Goal: Information Seeking & Learning: Check status

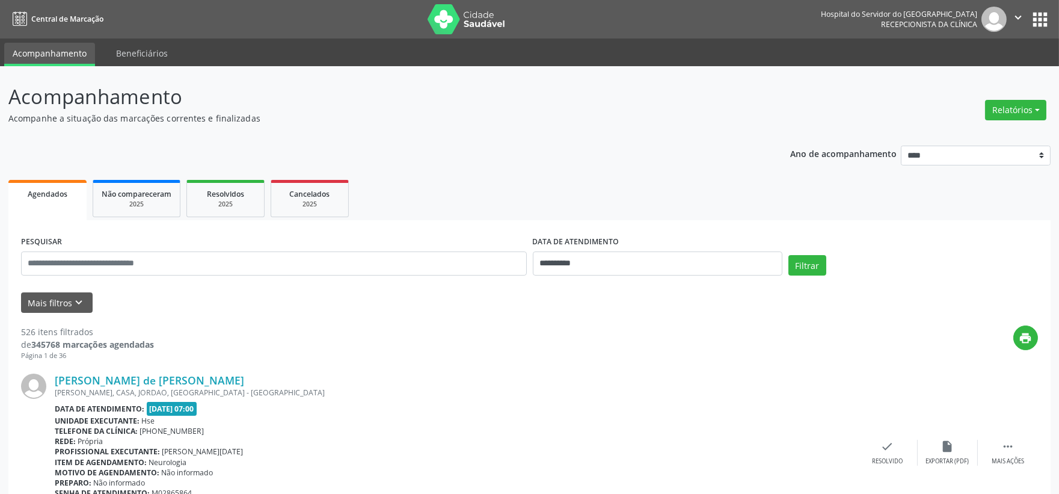
click at [453, 19] on img at bounding box center [467, 19] width 78 height 30
click at [1009, 100] on button "Relatórios" at bounding box center [1015, 110] width 61 height 20
click at [988, 119] on div "Relatórios Agendamentos Procedimentos realizados" at bounding box center [1016, 110] width 70 height 29
click at [1001, 105] on button "Relatórios" at bounding box center [1015, 110] width 61 height 20
click at [961, 134] on link "Agendamentos" at bounding box center [981, 135] width 129 height 17
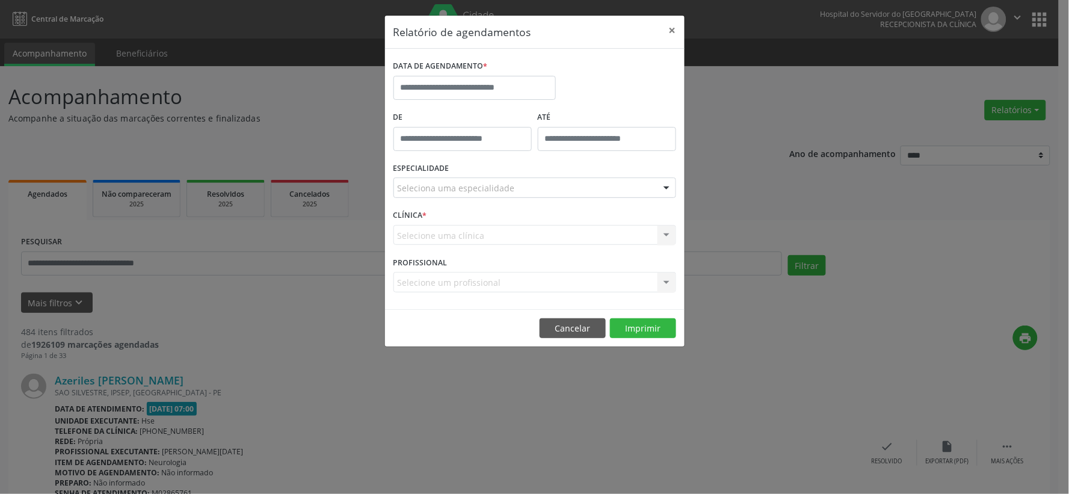
click at [490, 81] on div "DATA DE AGENDAMENTO *" at bounding box center [474, 78] width 162 height 43
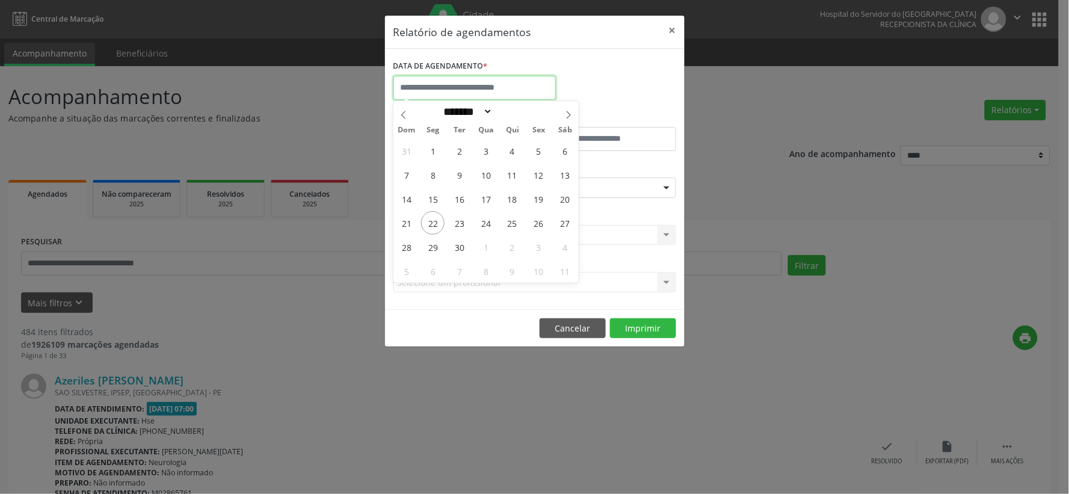
click at [488, 89] on input "text" at bounding box center [474, 88] width 162 height 24
click at [458, 223] on span "23" at bounding box center [458, 222] width 23 height 23
type input "**********"
click at [458, 223] on span "23" at bounding box center [458, 222] width 23 height 23
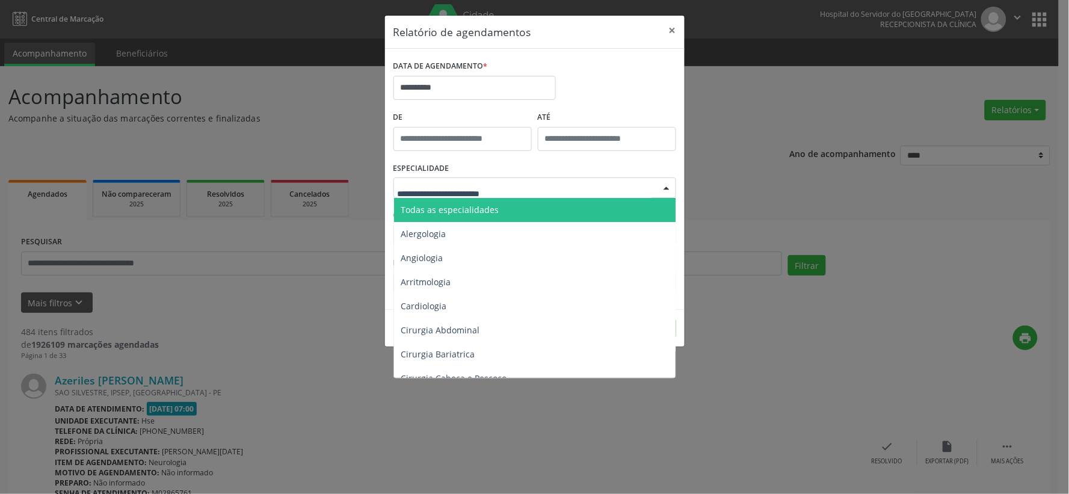
click at [459, 206] on span "Todas as especialidades" at bounding box center [450, 209] width 98 height 11
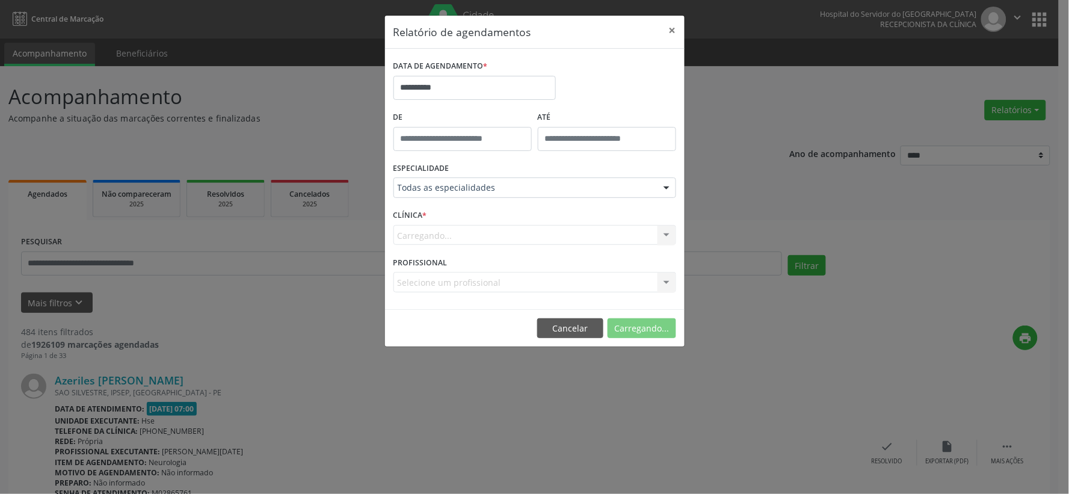
click at [463, 231] on div "Carregando... Nenhum resultado encontrado para: " " Não há nenhuma opção para s…" at bounding box center [534, 235] width 283 height 20
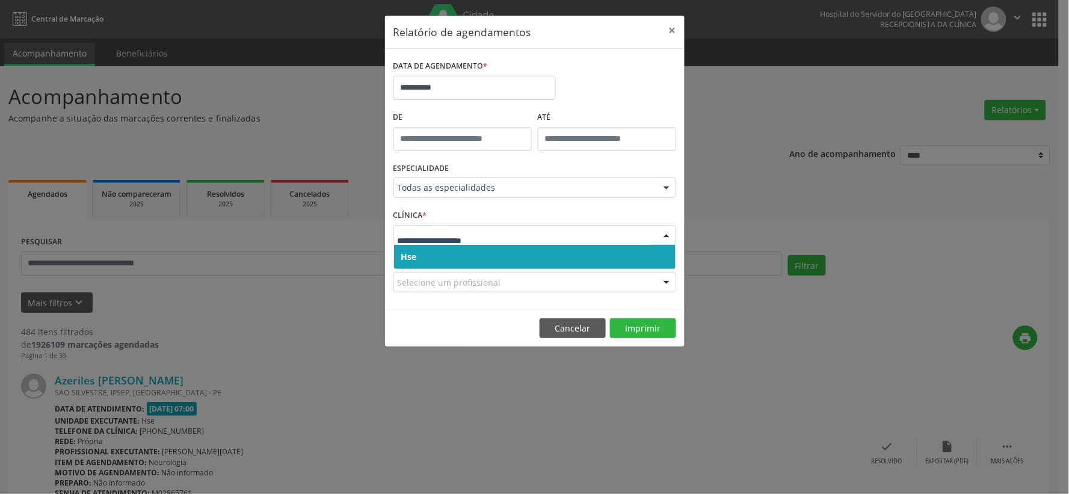
drag, startPoint x: 458, startPoint y: 255, endPoint x: 470, endPoint y: 242, distance: 18.3
click at [459, 255] on span "Hse" at bounding box center [534, 257] width 281 height 24
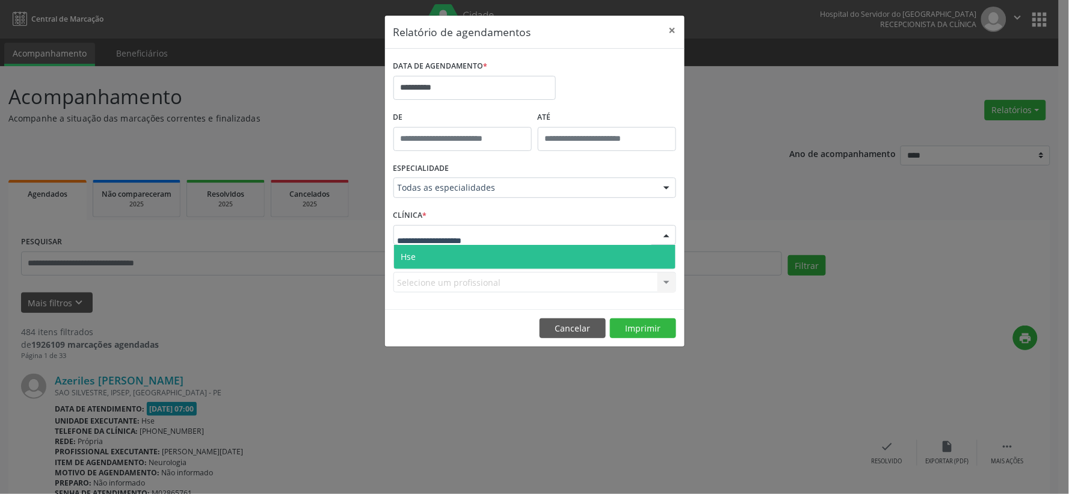
click at [465, 255] on span "Hse" at bounding box center [534, 257] width 281 height 24
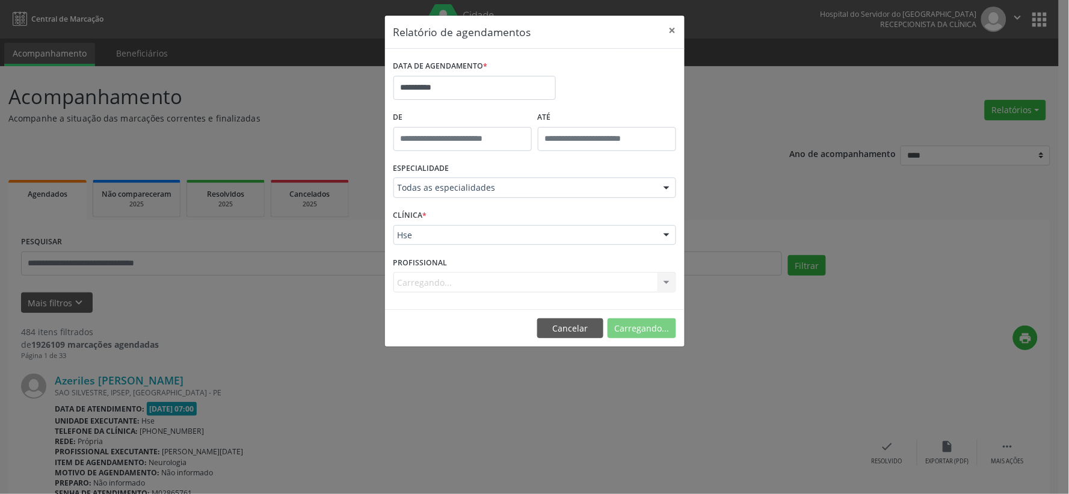
click at [499, 283] on div "Carregando... Nenhum resultado encontrado para: " " Não há nenhuma opção para s…" at bounding box center [534, 282] width 283 height 20
click at [501, 278] on div "Carregando... Nenhum resultado encontrado para: " " Não há nenhuma opção para s…" at bounding box center [534, 282] width 283 height 20
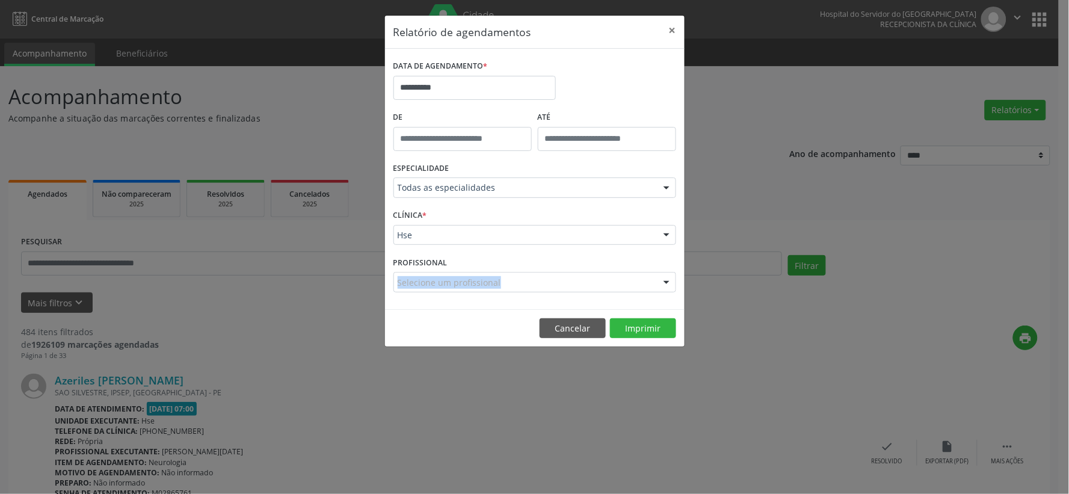
click at [501, 278] on div "Selecione um profissional" at bounding box center [534, 282] width 283 height 20
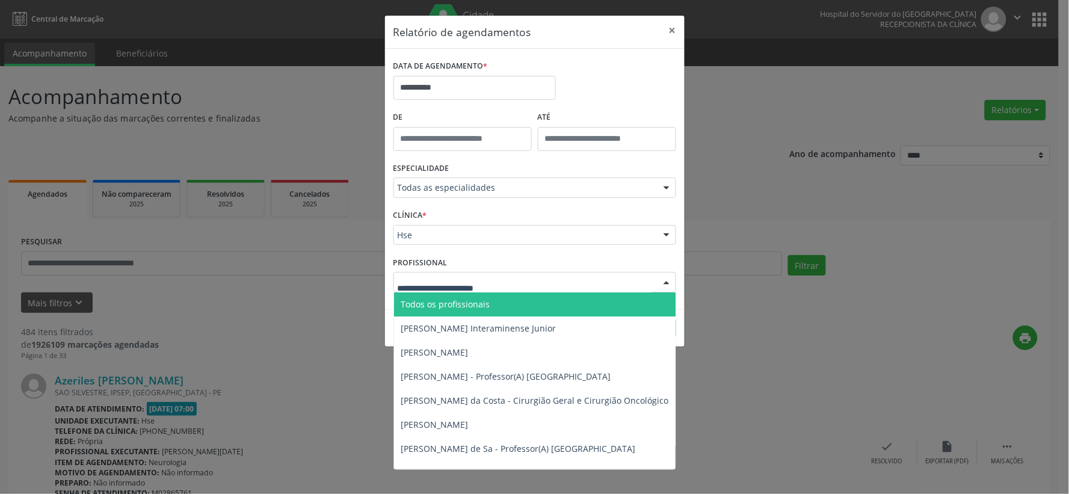
click at [482, 297] on span "Todos os profissionais" at bounding box center [596, 304] width 405 height 24
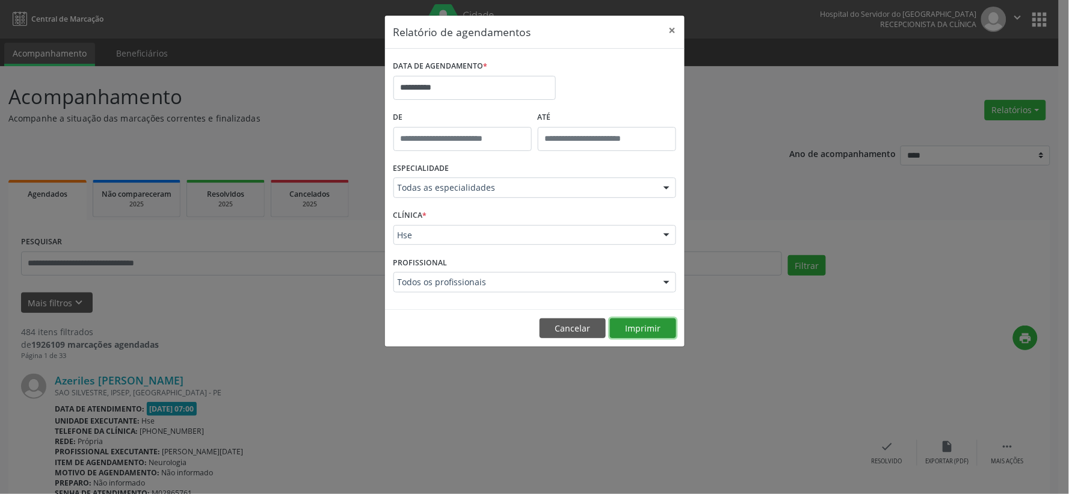
click at [610, 326] on button "Imprimir" at bounding box center [643, 328] width 66 height 20
click at [669, 25] on button "×" at bounding box center [672, 30] width 24 height 29
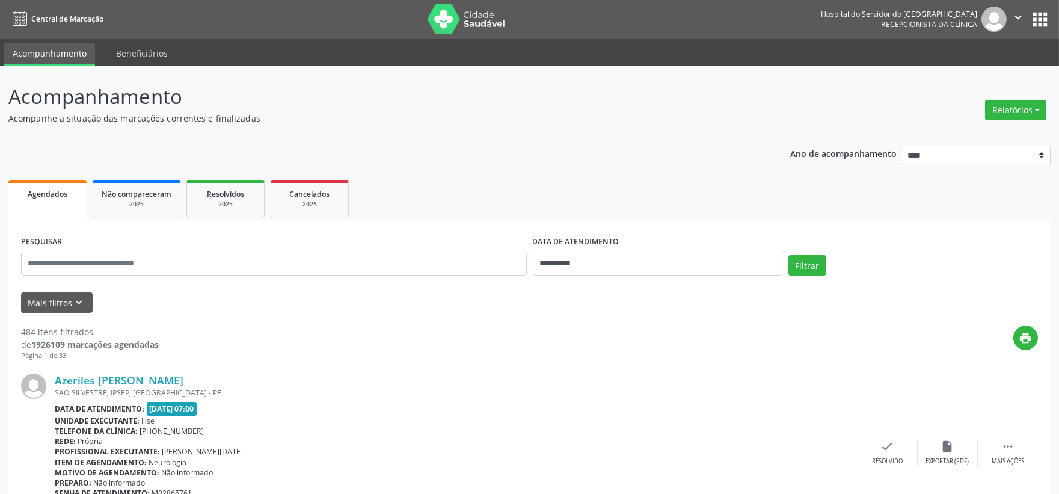
click at [490, 29] on img at bounding box center [467, 19] width 78 height 30
click at [566, 269] on input "**********" at bounding box center [658, 263] width 250 height 24
click at [603, 399] on span "23" at bounding box center [598, 397] width 23 height 23
type input "**********"
click at [464, 268] on input "text" at bounding box center [274, 263] width 506 height 24
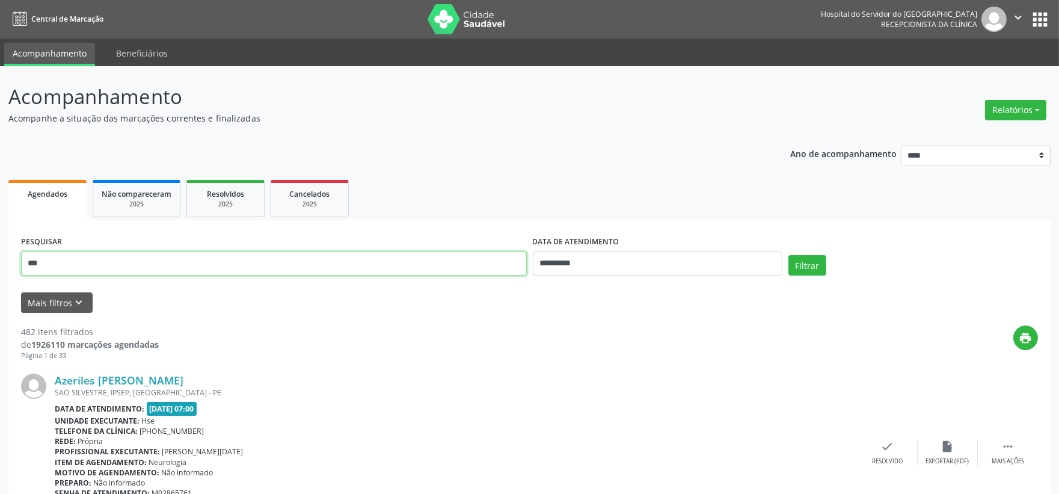
click at [789, 255] on button "Filtrar" at bounding box center [808, 265] width 38 height 20
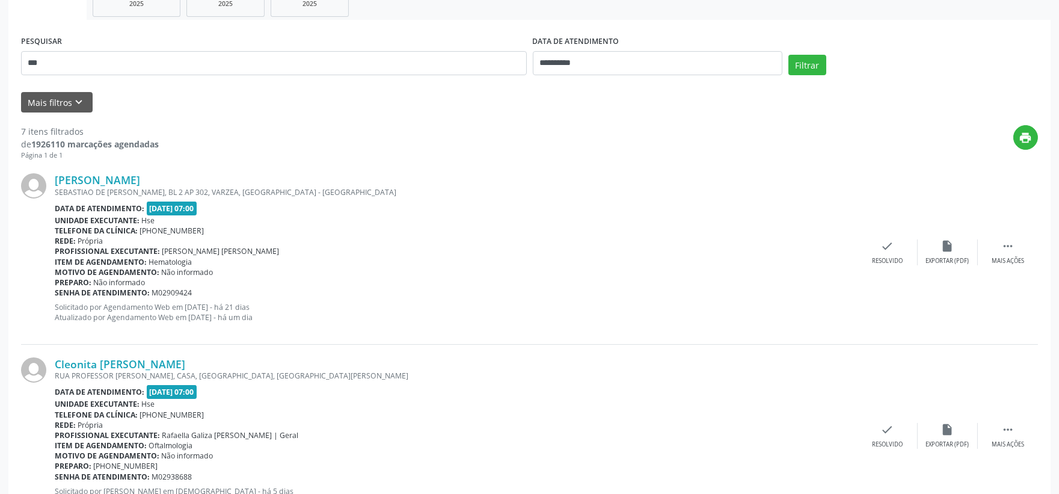
scroll to position [134, 0]
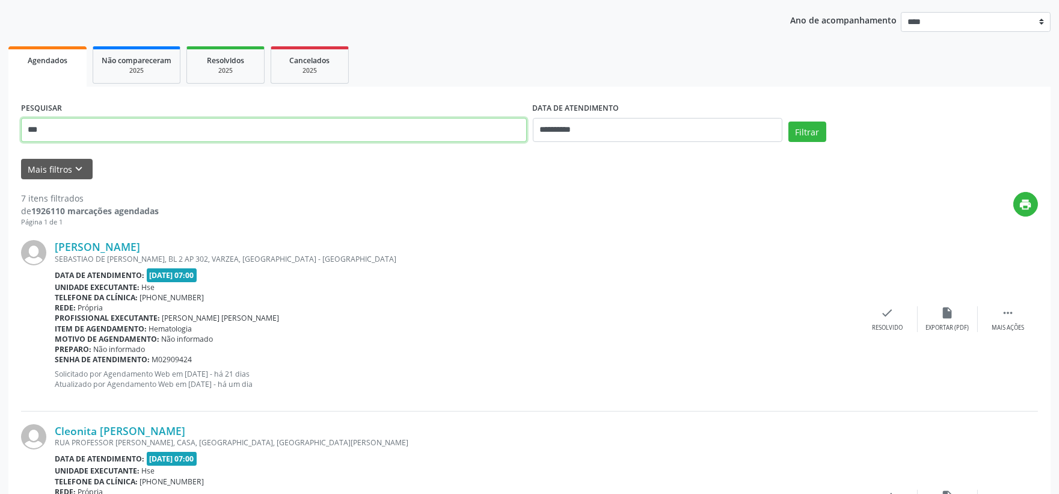
click at [151, 128] on input "***" at bounding box center [274, 130] width 506 height 24
type input "****"
click at [789, 121] on button "Filtrar" at bounding box center [808, 131] width 38 height 20
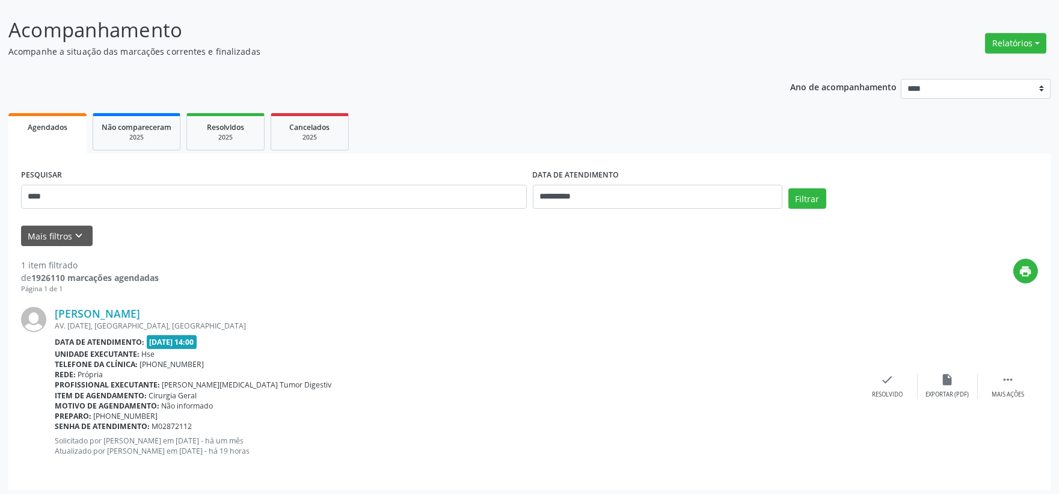
scroll to position [70, 0]
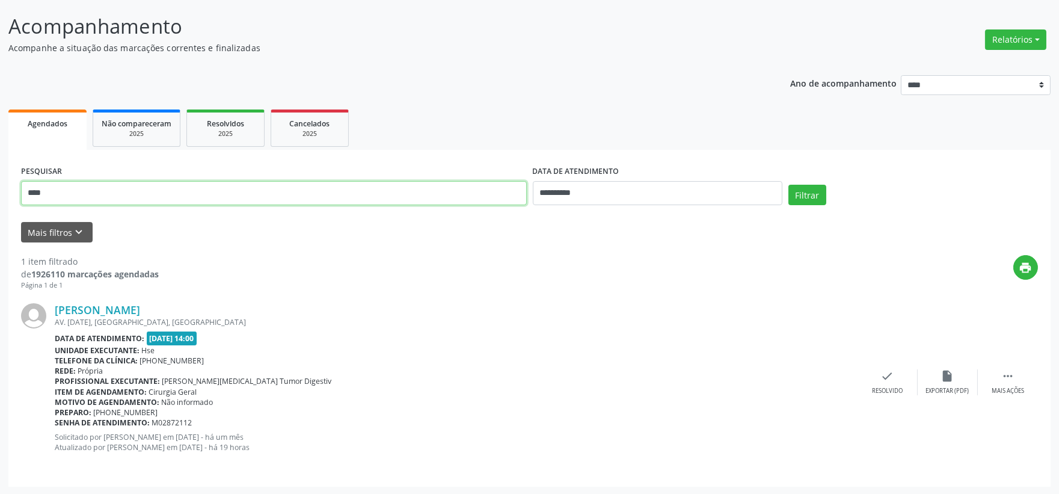
click at [149, 197] on input "****" at bounding box center [274, 193] width 506 height 24
